Goal: Task Accomplishment & Management: Use online tool/utility

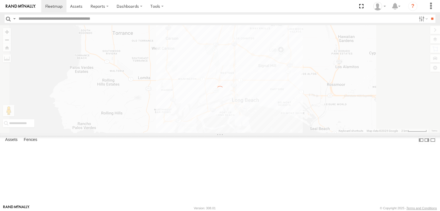
select select "**********"
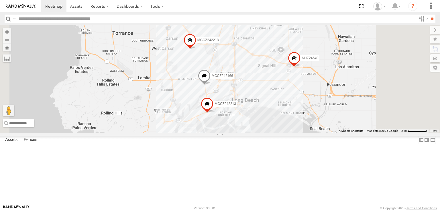
click at [39, 17] on input "text" at bounding box center [216, 19] width 400 height 8
click at [429, 15] on input "**" at bounding box center [432, 19] width 7 height 8
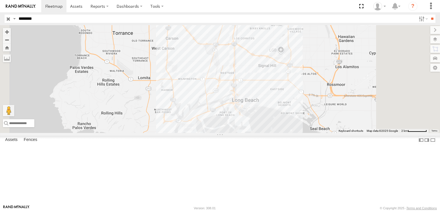
click at [236, 7] on span at bounding box center [230, -1] width 13 height 15
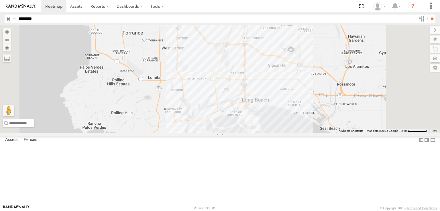
drag, startPoint x: 336, startPoint y: 30, endPoint x: 334, endPoint y: 52, distance: 22.1
click at [334, 52] on div "NHZ01352 NHZ01352 All Assets [GEOGRAPHIC_DATA] 33.86234 , -118.21231 0 08:07:00…" at bounding box center [220, 79] width 440 height 108
click at [326, 77] on div "NHZ01352" at bounding box center [220, 79] width 440 height 108
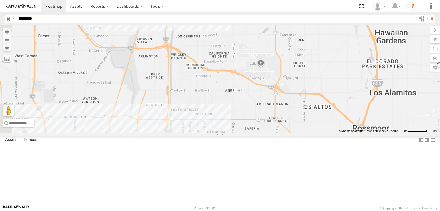
drag, startPoint x: 315, startPoint y: 69, endPoint x: 328, endPoint y: 135, distance: 67.2
click at [327, 133] on div "NHZ01352" at bounding box center [220, 79] width 440 height 108
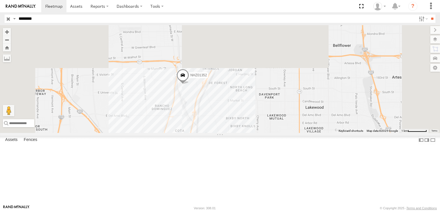
click at [189, 84] on span at bounding box center [183, 76] width 13 height 15
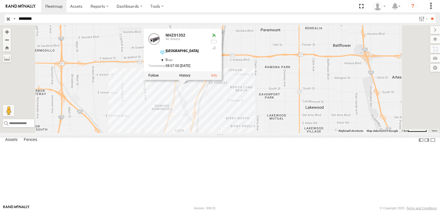
drag, startPoint x: 42, startPoint y: 18, endPoint x: 26, endPoint y: 17, distance: 15.8
click at [26, 17] on input "********" at bounding box center [216, 19] width 400 height 8
type input "********"
click at [429, 15] on input "**" at bounding box center [432, 19] width 7 height 8
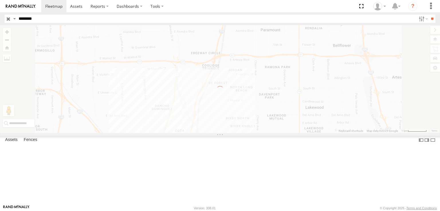
click at [60, 21] on input "********" at bounding box center [216, 19] width 400 height 8
click at [429, 15] on input "**" at bounding box center [432, 19] width 7 height 8
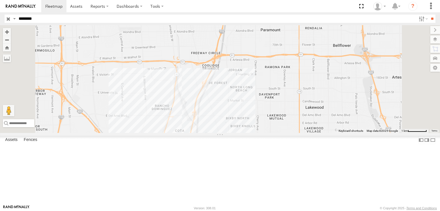
click at [0, 0] on div "NHZ16521" at bounding box center [0, 0] width 0 height 0
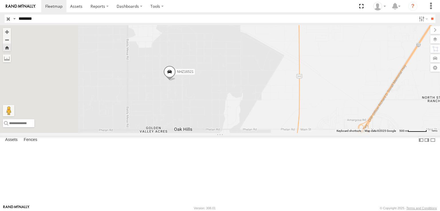
drag, startPoint x: 216, startPoint y: 144, endPoint x: 285, endPoint y: 123, distance: 72.2
click at [284, 124] on div "NHZ16521" at bounding box center [220, 79] width 440 height 108
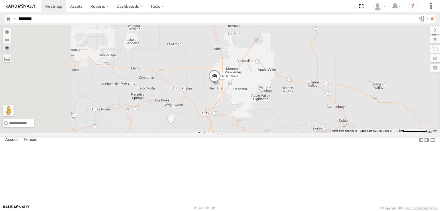
click at [230, 88] on div "NHZ16521" at bounding box center [220, 79] width 440 height 108
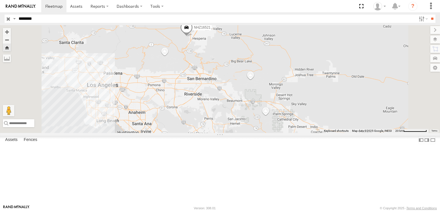
click at [6, 17] on input "button" at bounding box center [8, 19] width 7 height 8
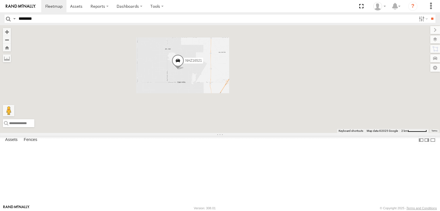
drag, startPoint x: 231, startPoint y: 169, endPoint x: 251, endPoint y: 120, distance: 53.1
click at [250, 128] on div "NHZ16521" at bounding box center [220, 79] width 440 height 108
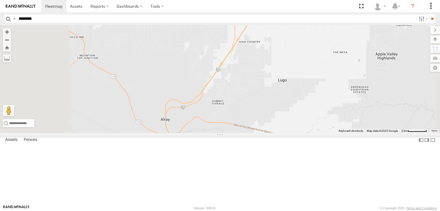
drag, startPoint x: 253, startPoint y: 149, endPoint x: 279, endPoint y: 90, distance: 64.5
click at [279, 95] on div "NHZ16521" at bounding box center [220, 79] width 440 height 108
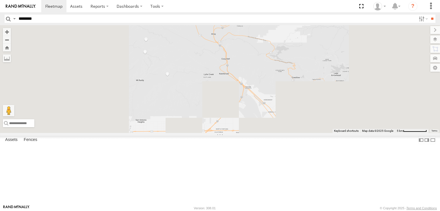
drag, startPoint x: 269, startPoint y: 143, endPoint x: 281, endPoint y: 98, distance: 47.1
click at [281, 98] on div "NHZ16521 NHZ24636" at bounding box center [220, 79] width 440 height 108
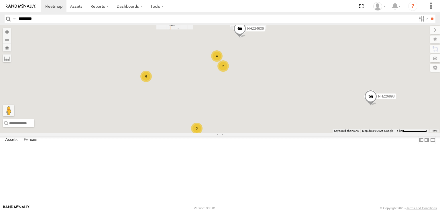
drag, startPoint x: 270, startPoint y: 129, endPoint x: 272, endPoint y: 116, distance: 12.8
click at [272, 119] on div "NHZ16521 NHZ24636 2 3 NHZ26898 4 6" at bounding box center [220, 79] width 440 height 108
drag, startPoint x: 259, startPoint y: 132, endPoint x: 273, endPoint y: 118, distance: 19.7
click at [270, 119] on div "NHZ16521 NHZ24636 2 3 NHZ26898 4 6 3" at bounding box center [220, 79] width 440 height 108
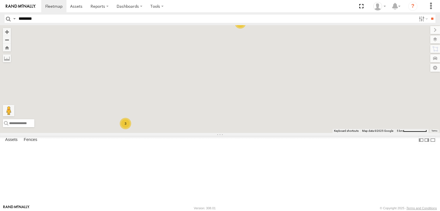
drag, startPoint x: 246, startPoint y: 134, endPoint x: 279, endPoint y: 103, distance: 45.4
click at [279, 103] on div "NHZ16521 NHZ24636 2 3 NHZ26898 4 6 3 3" at bounding box center [220, 79] width 440 height 108
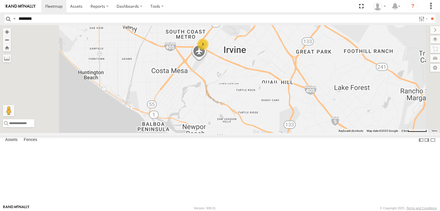
drag, startPoint x: 212, startPoint y: 135, endPoint x: 283, endPoint y: 141, distance: 71.3
click at [282, 133] on div "3" at bounding box center [220, 79] width 440 height 108
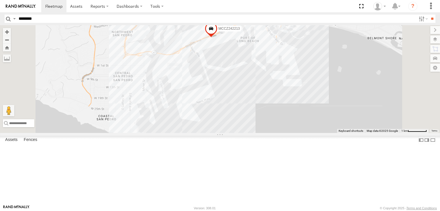
click at [155, 12] on span at bounding box center [149, 4] width 13 height 15
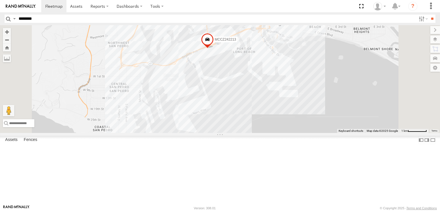
drag, startPoint x: 233, startPoint y: 54, endPoint x: 231, endPoint y: 59, distance: 5.3
click at [231, 59] on div "NHZ15723 MCCZ242166 MCCZ242213 MCCZ242218 NHZ24640 MCCZ242166 All Assets TraPac…" at bounding box center [220, 79] width 440 height 108
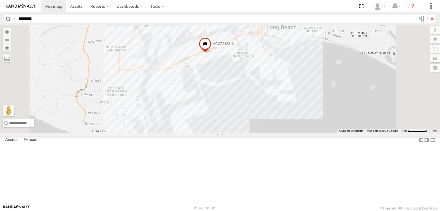
drag, startPoint x: 221, startPoint y: 68, endPoint x: 215, endPoint y: 79, distance: 12.2
click at [215, 79] on div "NHZ15723 MCCZ242166 MCCZ242213 MCCZ242218 NHZ24640 MCCZ242166 All Assets TraPac…" at bounding box center [220, 79] width 440 height 108
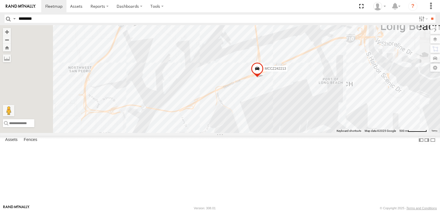
drag, startPoint x: 215, startPoint y: 73, endPoint x: 217, endPoint y: 82, distance: 8.7
click at [217, 82] on div "NHZ15723 MCCZ242166 MCCZ242213 MCCZ242218 NHZ24640 MCCZ242166 All Assets TraPac…" at bounding box center [220, 79] width 440 height 108
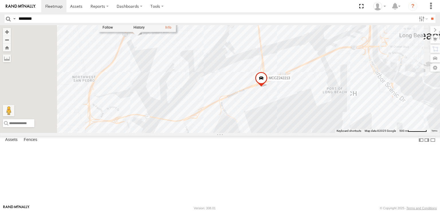
click at [176, 32] on div "MCCZ242166 All Assets TraPac LAX 33.76985 , -118.27682 East 14 11:06:07 [DATE]" at bounding box center [137, 6] width 78 height 52
click at [185, 79] on div "NHZ15723 MCCZ242166 MCCZ242213 MCCZ242218 NHZ24640 MCCZ242166 All Assets TraPac…" at bounding box center [220, 79] width 440 height 108
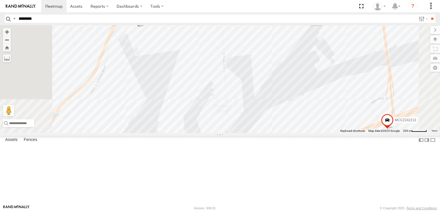
drag, startPoint x: 210, startPoint y: 79, endPoint x: 202, endPoint y: 75, distance: 9.1
click at [202, 75] on div "NHZ15723 MCCZ242166 MCCZ242213 MCCZ242218 NHZ24640" at bounding box center [220, 79] width 440 height 108
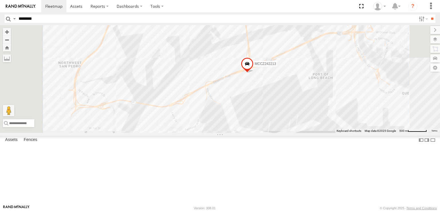
drag, startPoint x: 192, startPoint y: 48, endPoint x: 200, endPoint y: 52, distance: 8.5
click at [129, 22] on span at bounding box center [123, 13] width 13 height 15
click at [241, 63] on div "NHZ15723 MCCZ242166 MCCZ242213 MCCZ242218 NHZ24640 MCCZ242166 All Assets TraPac…" at bounding box center [220, 79] width 440 height 108
click at [132, 23] on span at bounding box center [125, 14] width 13 height 15
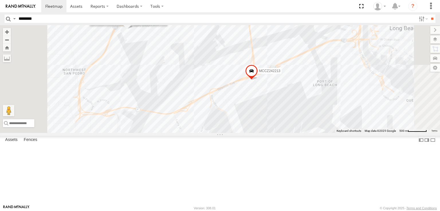
drag, startPoint x: 203, startPoint y: 74, endPoint x: 209, endPoint y: 86, distance: 13.4
click at [207, 84] on div "MCCZ242166 MCCZ242213 MCCZ242166 All Assets TraPac LAX 33.76985 , -118.27682 Ea…" at bounding box center [220, 79] width 440 height 108
